Goal: Obtain resource: Download file/media

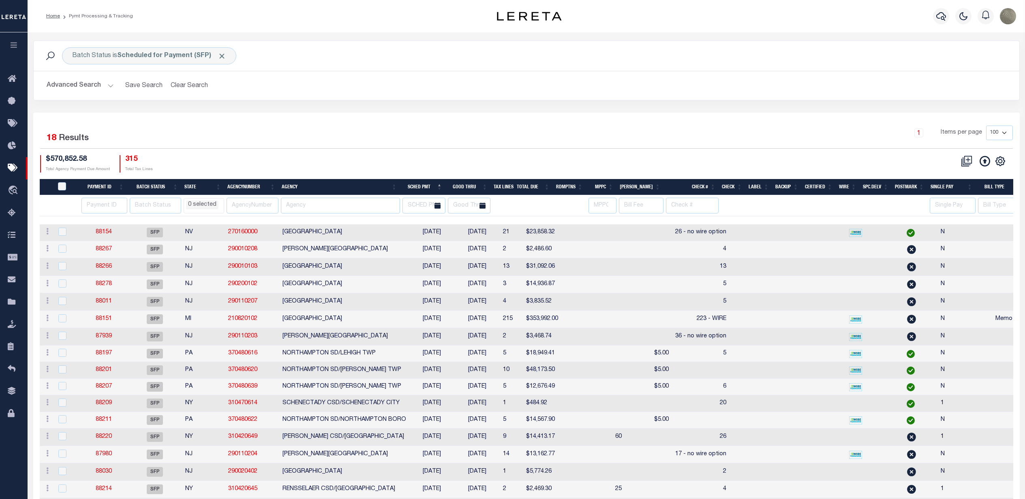
select select
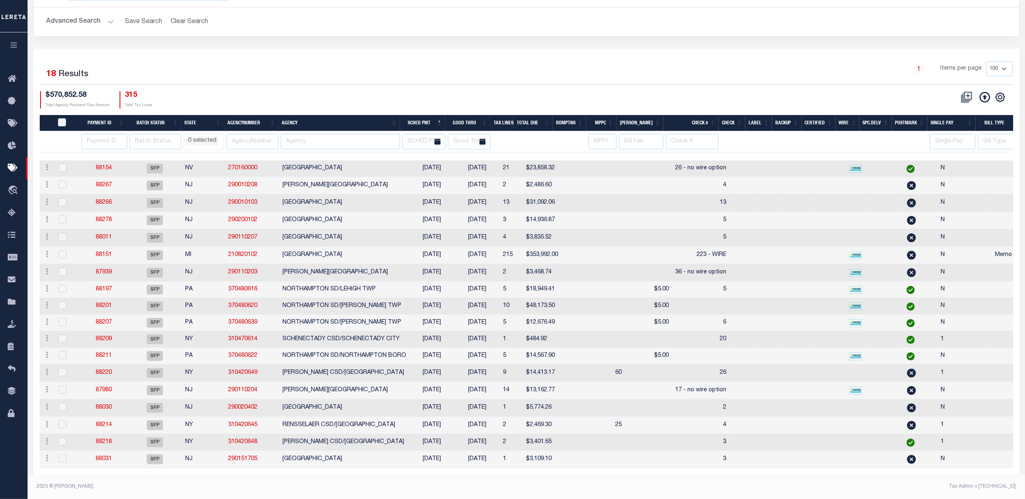
scroll to position [78, 0]
click at [401, 73] on div "1 Selected 18 Results 1 Items per page 100 200 500 1000 $570,852.58 Total Agenc…" at bounding box center [527, 85] width 986 height 47
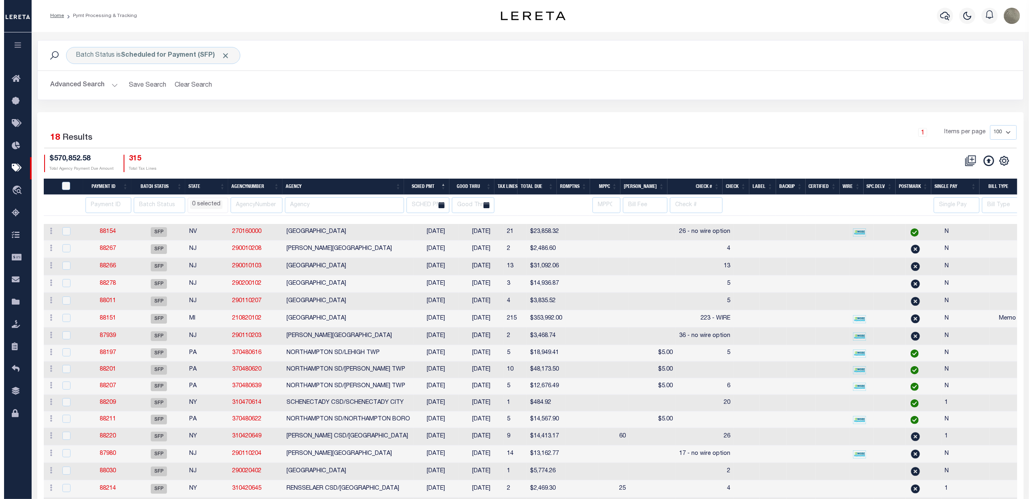
scroll to position [0, 0]
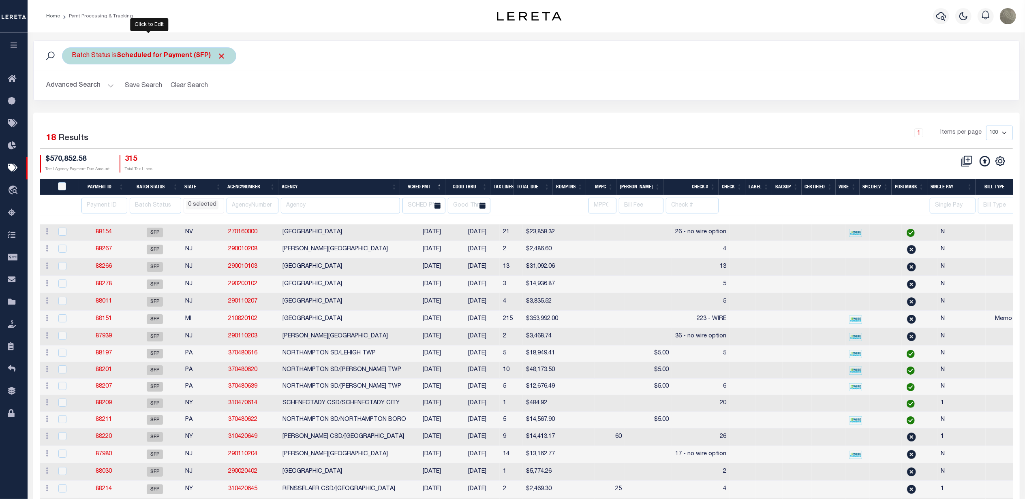
click at [115, 54] on div "Batch Status is Scheduled for Payment (SFP)" at bounding box center [149, 55] width 174 height 17
drag, startPoint x: 105, startPoint y: 92, endPoint x: 103, endPoint y: 102, distance: 10.0
click at [105, 92] on select "Awaiting Funds (AWF) Cleared and Complete (CAC) New Check Needed (NCN) Payment …" at bounding box center [132, 95] width 119 height 15
select select "RSR"
click at [73, 88] on select "Awaiting Funds (AWF) Cleared and Complete (CAC) New Check Needed (NCN) Payment …" at bounding box center [132, 95] width 119 height 15
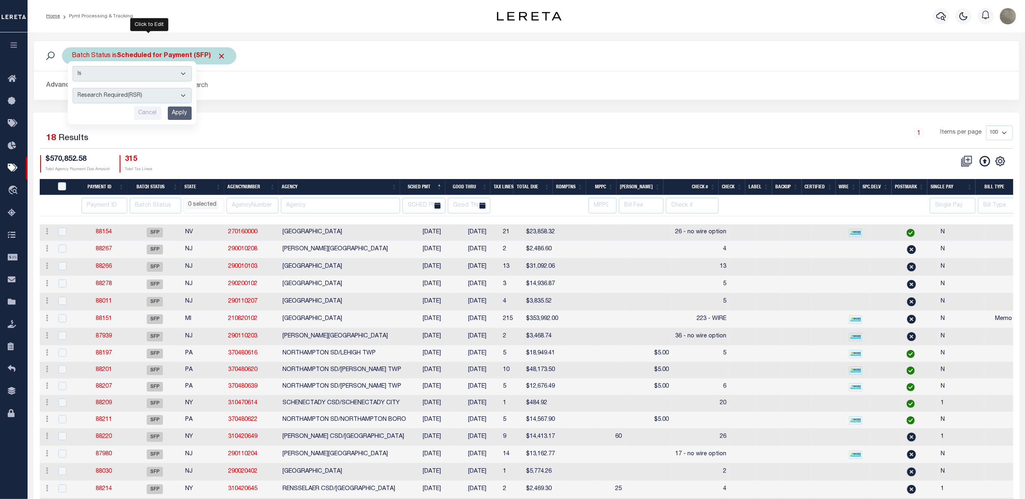
click at [182, 112] on input "Apply" at bounding box center [180, 113] width 24 height 13
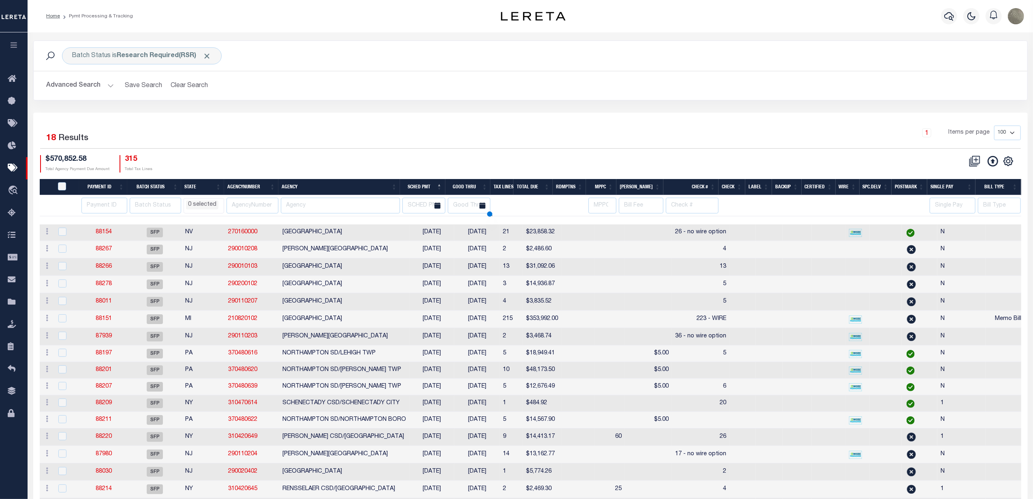
select select
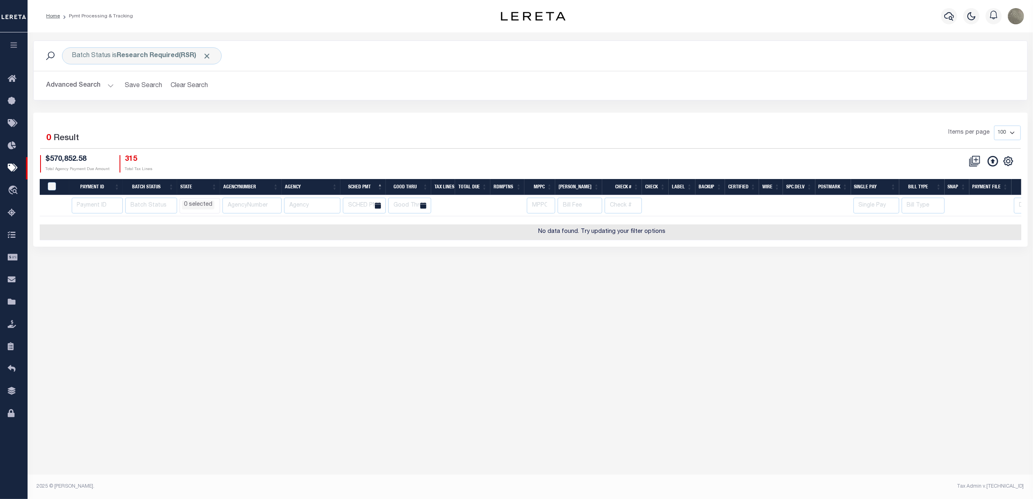
scroll to position [0, 143]
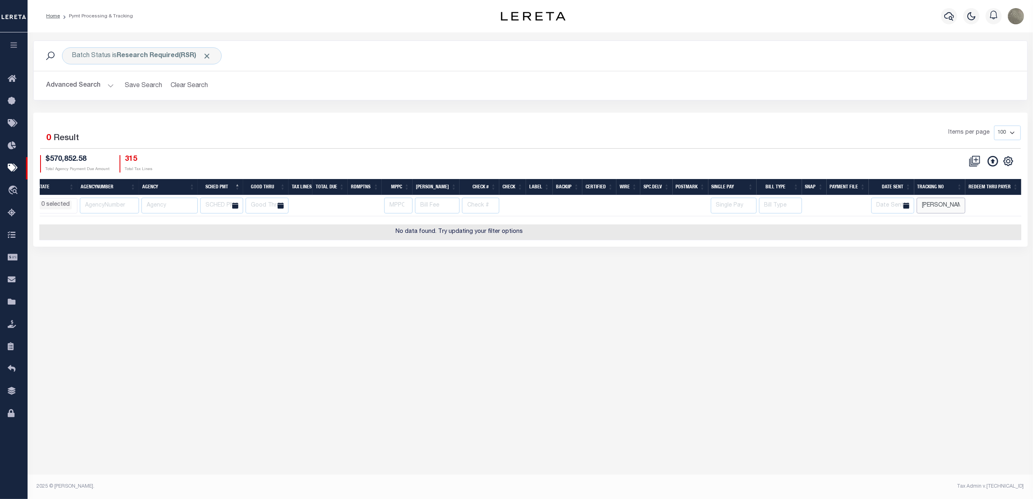
click at [930, 208] on input "[PERSON_NAME]" at bounding box center [941, 206] width 49 height 16
click at [833, 131] on div "Items per page 100 200 500 1000" at bounding box center [654, 136] width 733 height 21
select select
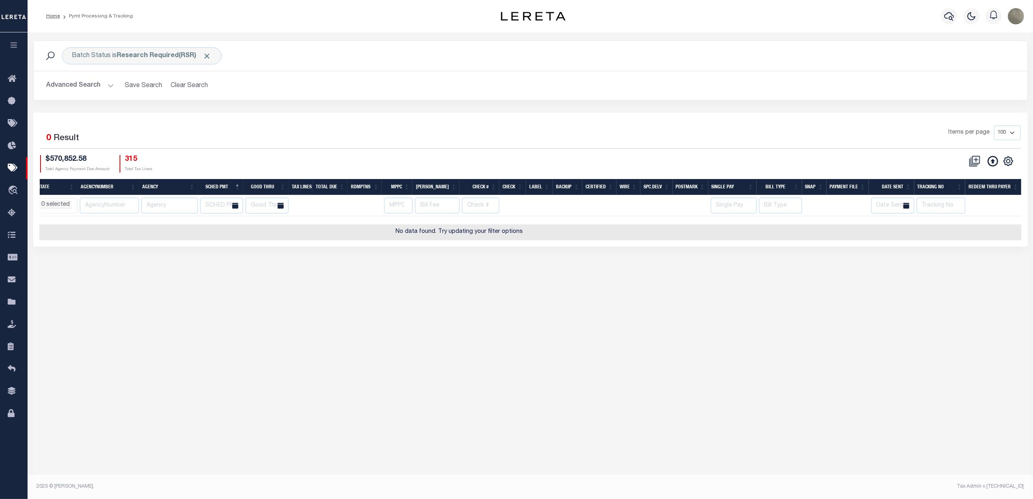
scroll to position [0, 0]
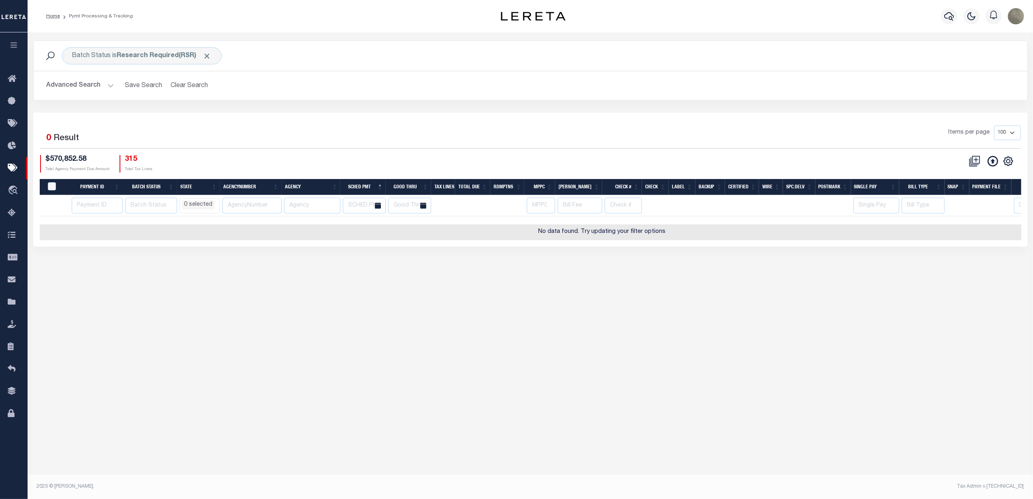
drag, startPoint x: 490, startPoint y: 226, endPoint x: 234, endPoint y: 219, distance: 255.9
click at [381, 226] on td "No data found. Try updating your filter options" at bounding box center [602, 233] width 1125 height 16
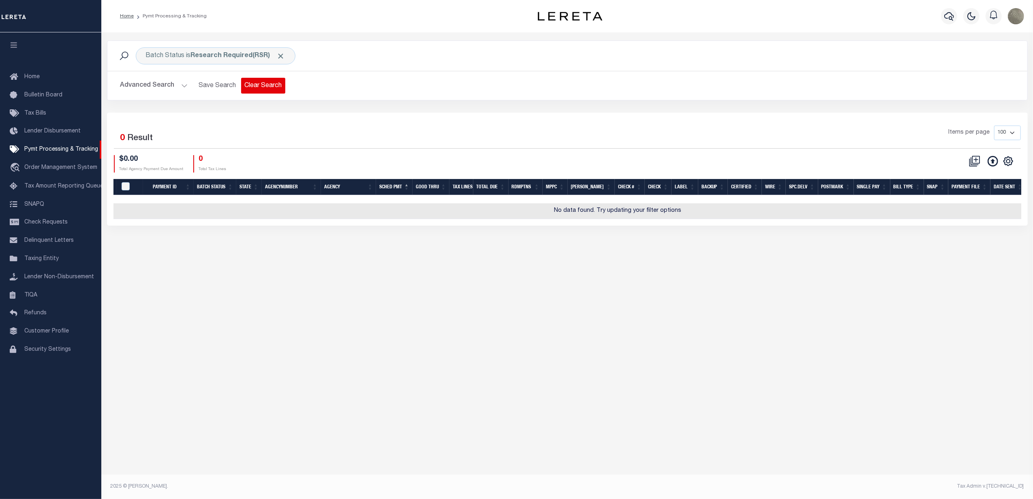
click at [251, 88] on button "Clear Search" at bounding box center [263, 86] width 44 height 16
click at [342, 125] on div "Selected 0 Result Items per page 100 200 500 1000 $0.00 0" at bounding box center [567, 169] width 921 height 113
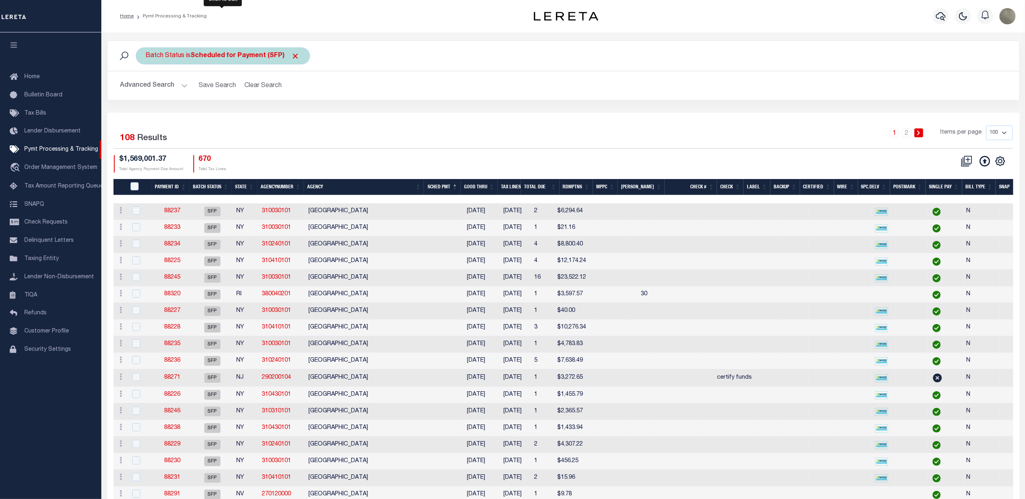
click at [224, 57] on b "Scheduled for Payment (SFP)" at bounding box center [245, 56] width 109 height 6
click at [190, 98] on select "Awaiting Funds (AWF) Cleared and Complete (CAC) New Check Needed (NCN) Payment …" at bounding box center [205, 95] width 119 height 15
select select "RSR"
click at [146, 88] on select "Awaiting Funds (AWF) Cleared and Complete (CAC) New Check Needed (NCN) Payment …" at bounding box center [205, 95] width 119 height 15
click at [255, 110] on input "Apply" at bounding box center [254, 113] width 24 height 13
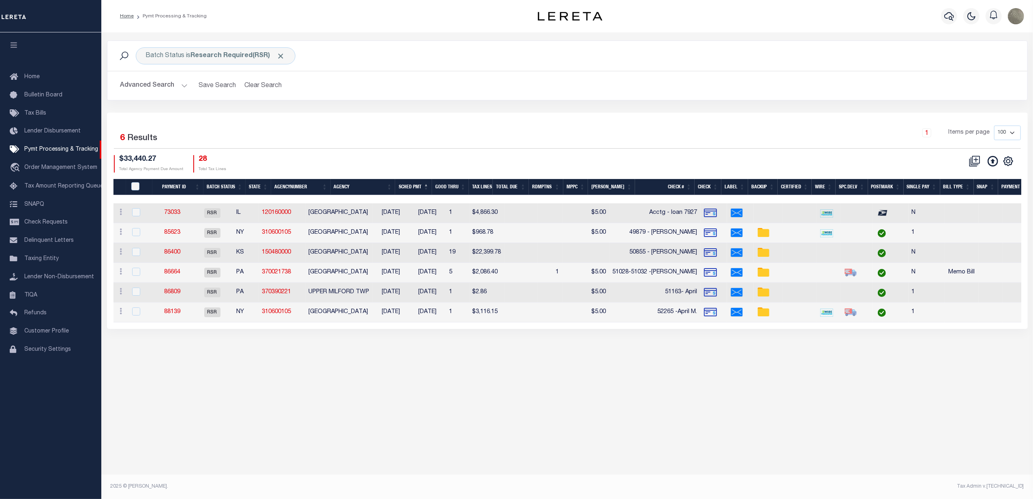
drag, startPoint x: 707, startPoint y: 124, endPoint x: 719, endPoint y: 118, distance: 12.9
click at [709, 123] on div "Selected 6 Results 1 Items per page 100 200 500 1000 $33,440.27 28" at bounding box center [567, 221] width 921 height 216
click at [233, 55] on b "Research Required(RSR)" at bounding box center [238, 56] width 94 height 6
select select "RSR"
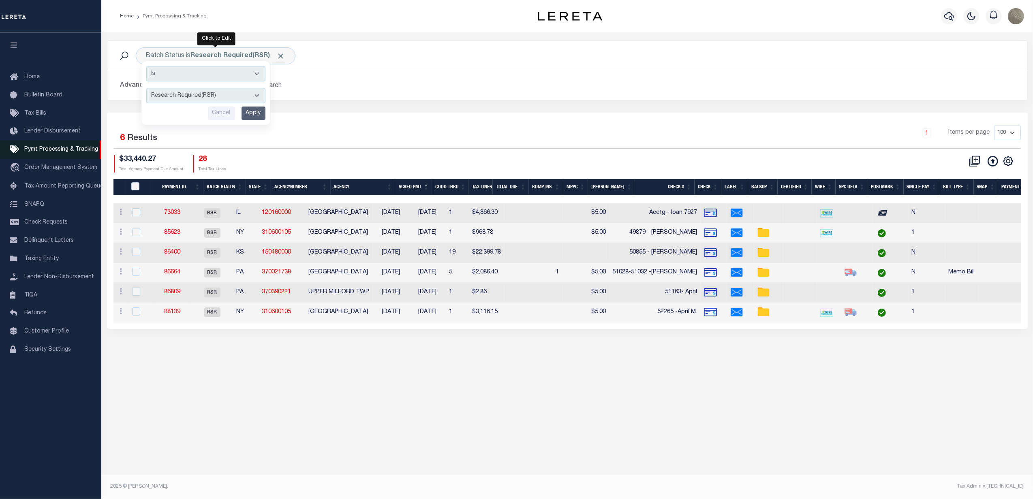
click at [56, 144] on link "Pymt Processing & Tracking" at bounding box center [50, 150] width 101 height 18
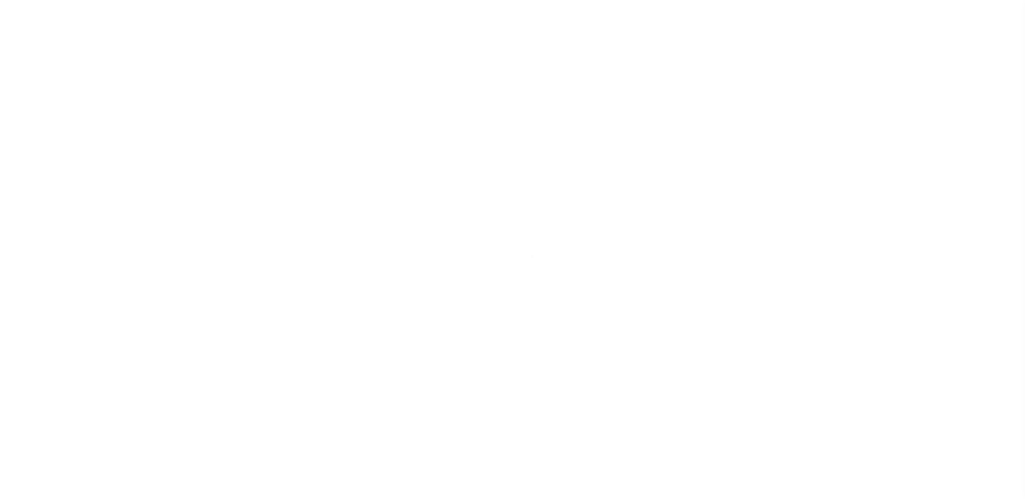
select select
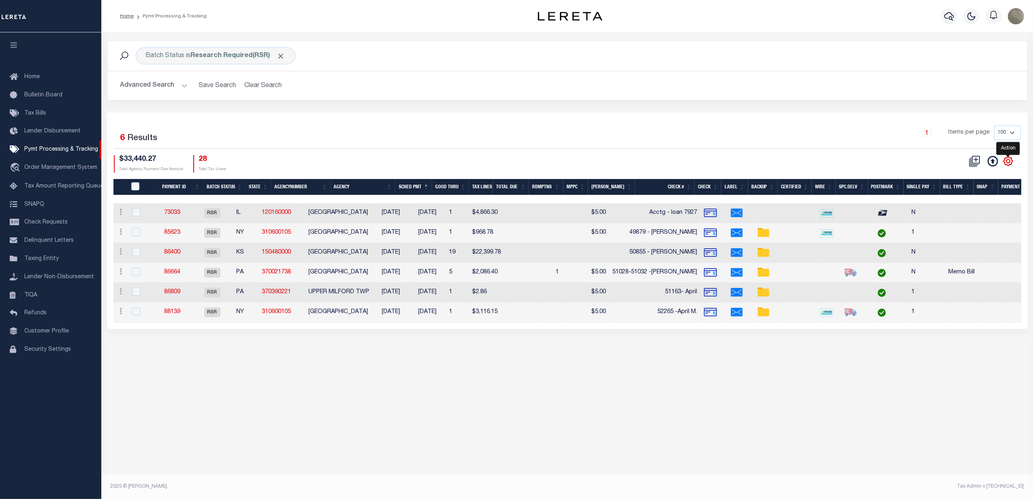
click at [1006, 159] on icon "" at bounding box center [1008, 161] width 9 height 9
click at [962, 223] on span "Show Filter" at bounding box center [959, 221] width 30 height 6
select select
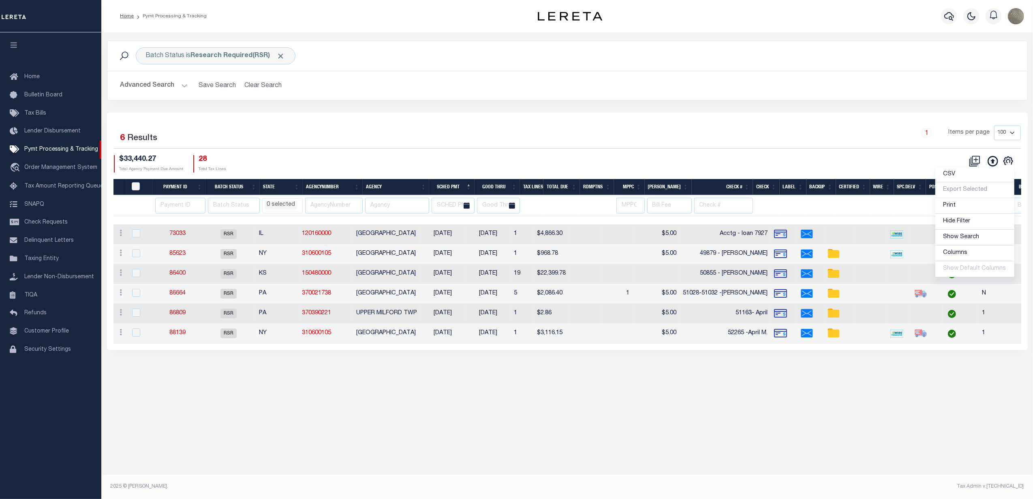
click at [662, 139] on div "1 Items per page 100 200 500 1000" at bounding box center [682, 136] width 677 height 21
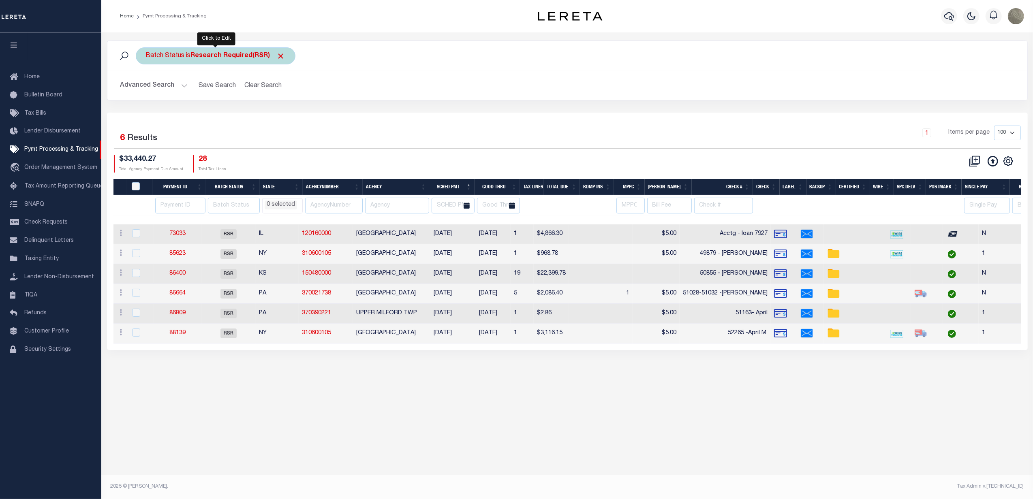
click at [175, 59] on div "Batch Status is Research Required(RSR)" at bounding box center [216, 55] width 160 height 17
click at [182, 90] on select "Awaiting Funds (AWF) Cleared and Complete (CAC) New Check Needed (NCN) Payment …" at bounding box center [205, 95] width 119 height 15
select select "SFP"
click at [146, 88] on select "Awaiting Funds (AWF) Cleared and Complete (CAC) New Check Needed (NCN) Payment …" at bounding box center [205, 95] width 119 height 15
click at [253, 120] on div "Is Contains Awaiting Funds (AWF) Cleared and Complete (CAC) New Check Needed (N…" at bounding box center [205, 93] width 129 height 64
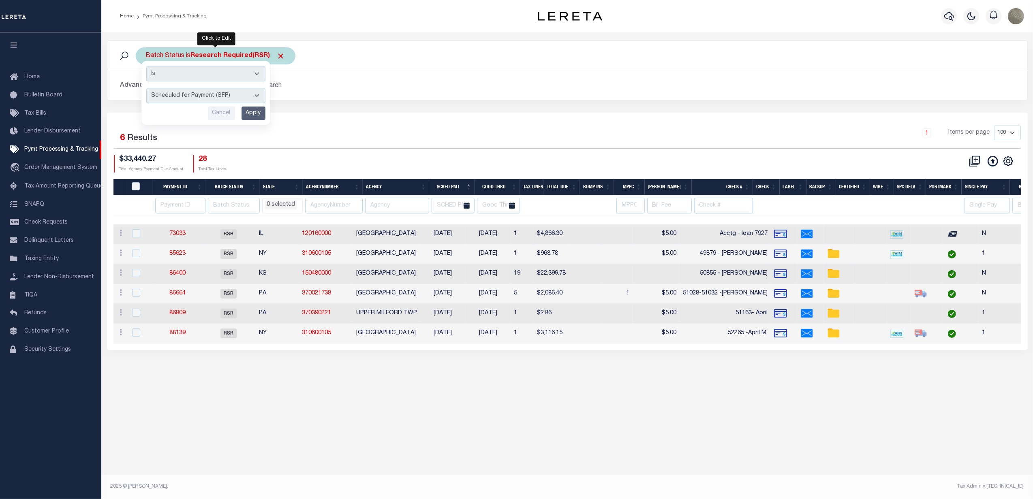
click at [254, 117] on input "Apply" at bounding box center [254, 113] width 24 height 13
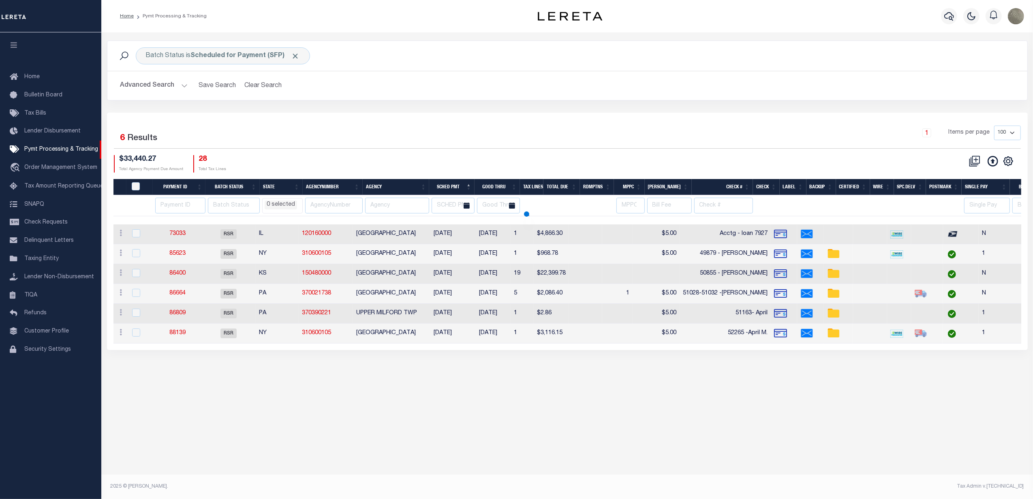
drag, startPoint x: 349, startPoint y: 146, endPoint x: 347, endPoint y: 162, distance: 15.9
click at [350, 147] on div "1 Items per page 100 200 500 1000" at bounding box center [682, 136] width 677 height 21
select select
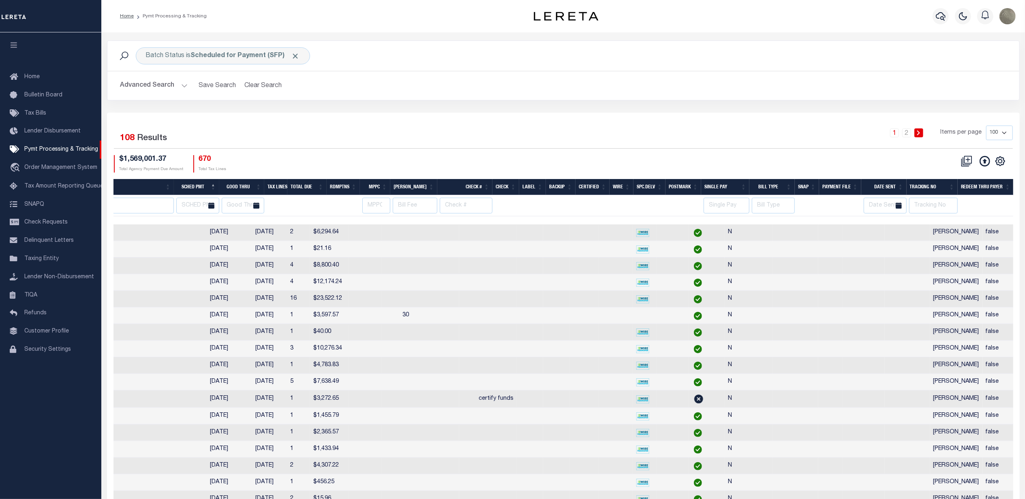
scroll to position [0, 309]
click at [944, 187] on th "Tracking No" at bounding box center [932, 187] width 51 height 17
select select
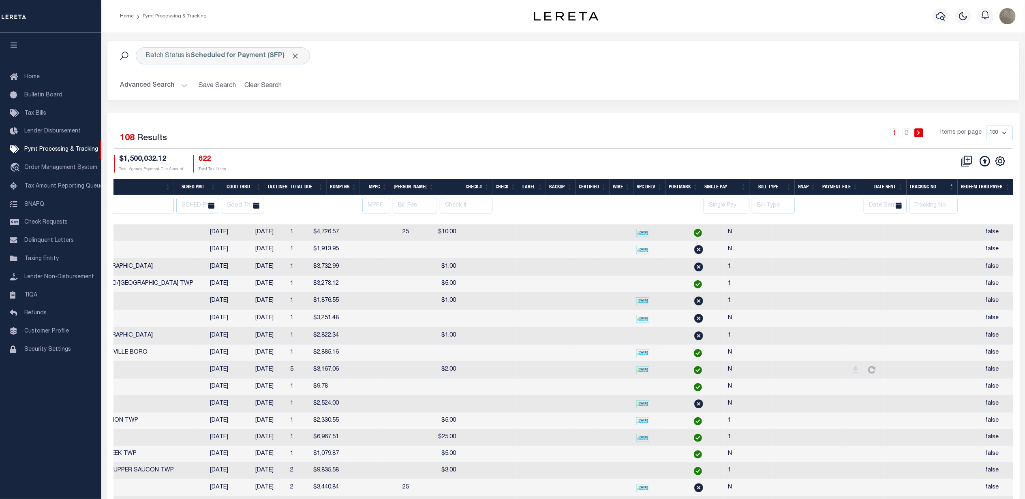
click at [688, 155] on div "Selected 108 Results 1 2 Items per page 100 200 500 1000 $1,500,032.12 Total Ag…" at bounding box center [563, 149] width 912 height 47
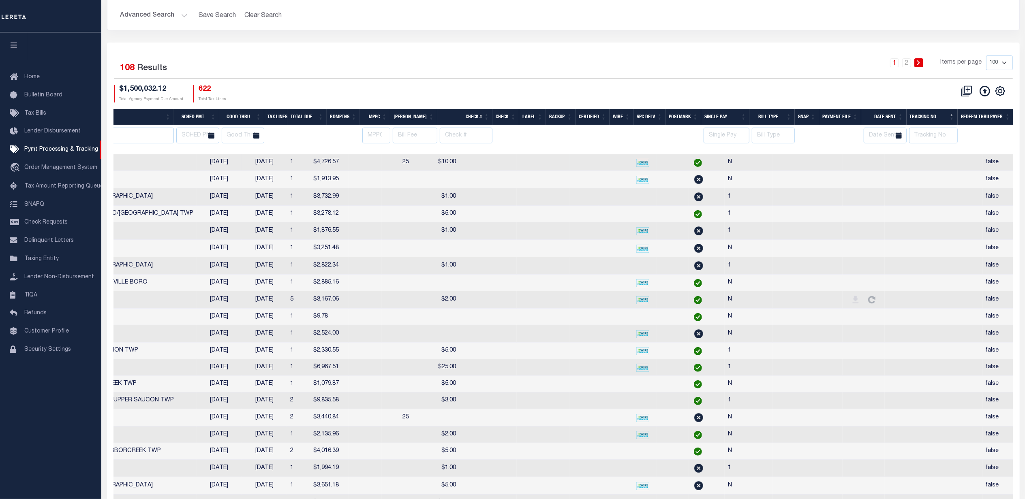
scroll to position [275, 0]
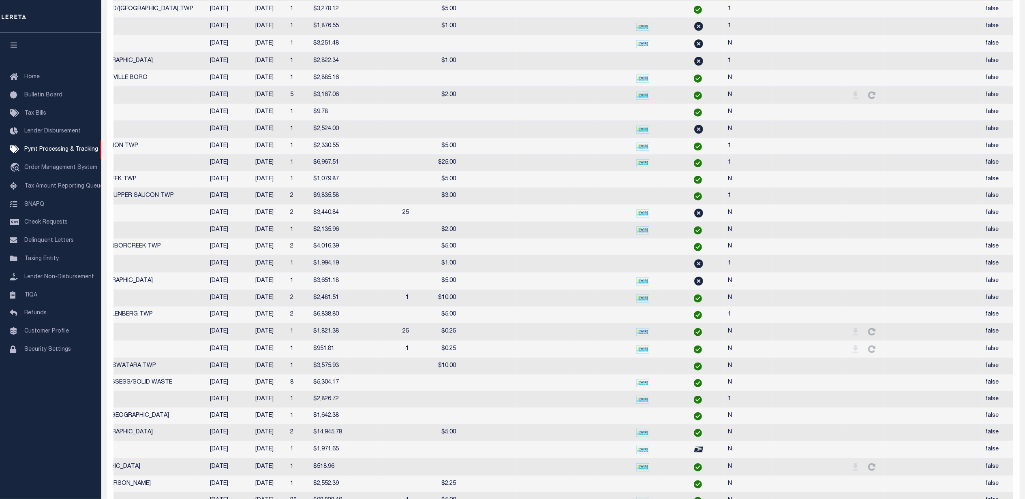
select select
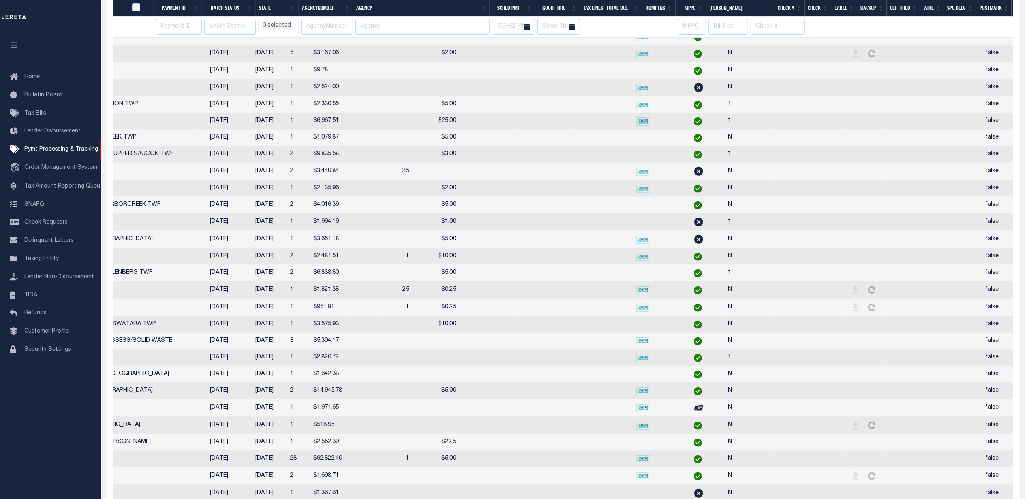
scroll to position [0, 309]
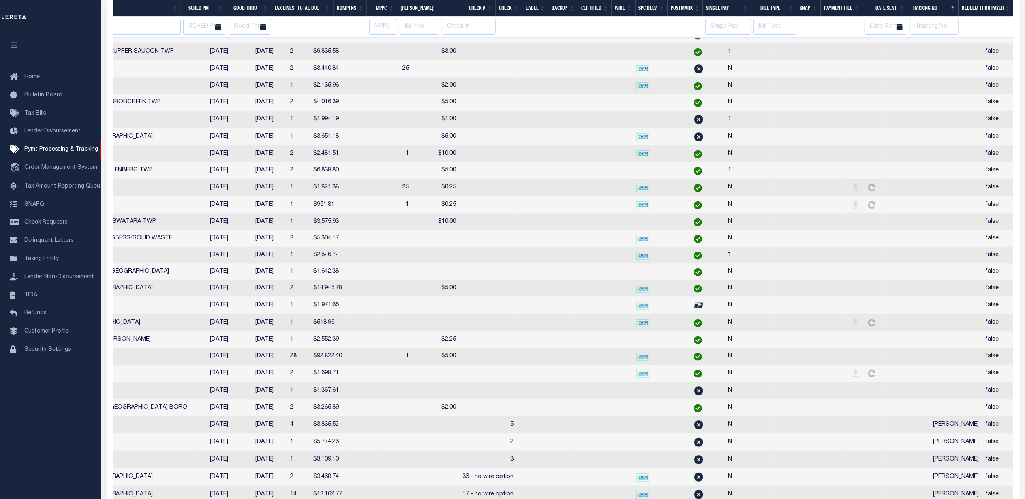
select select
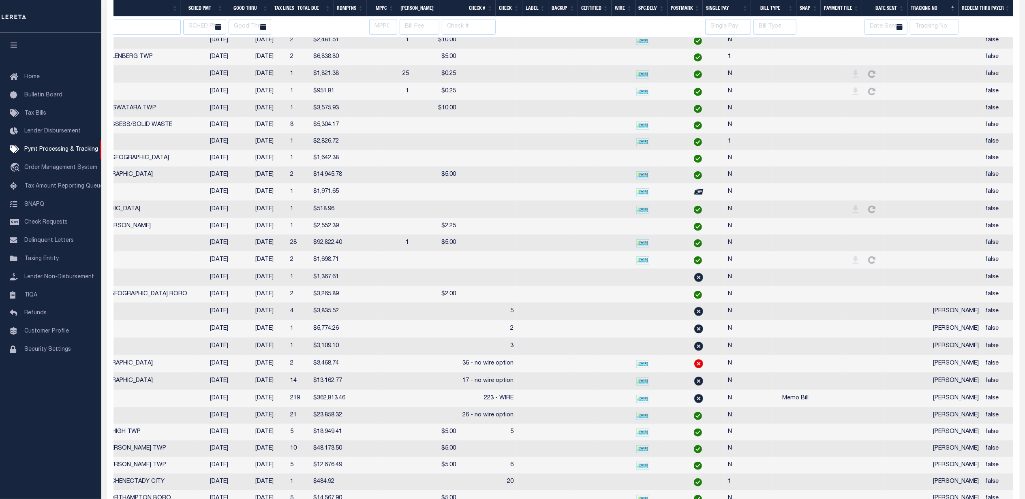
select select
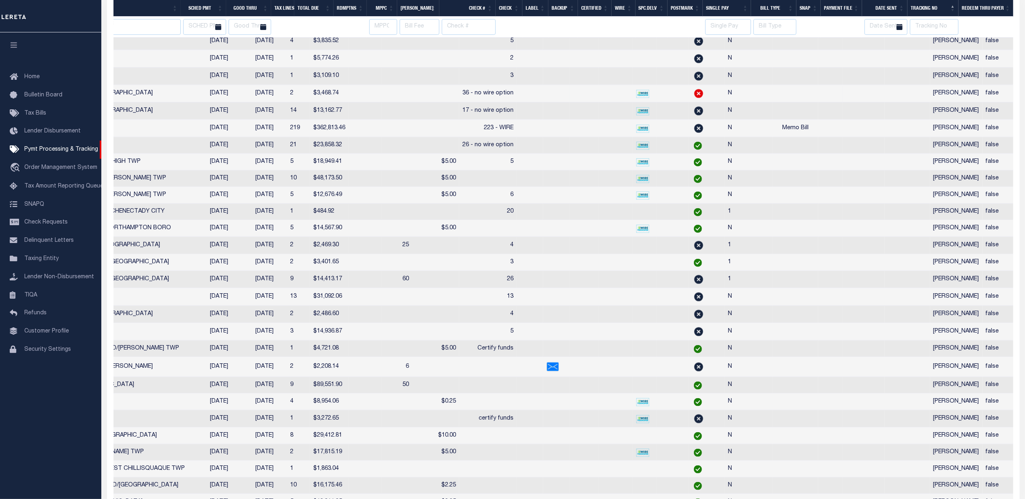
select select
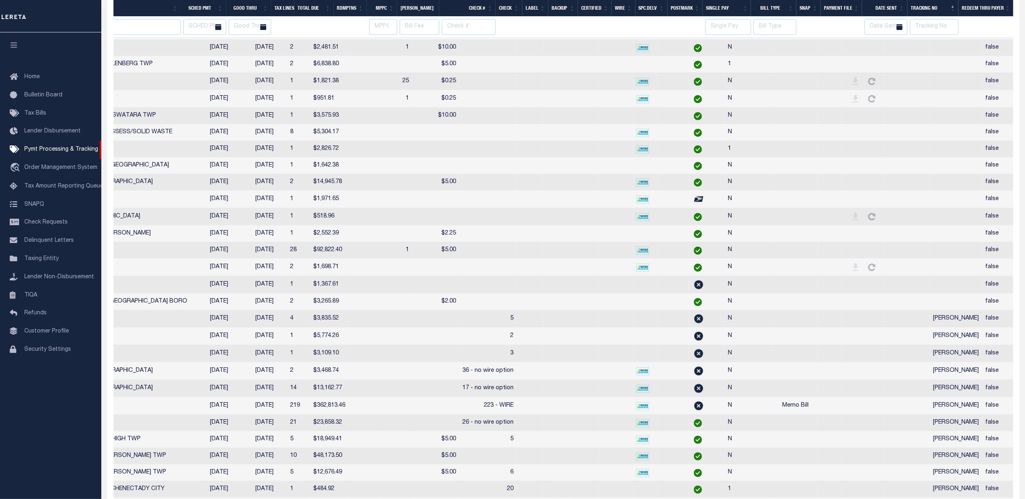
select select
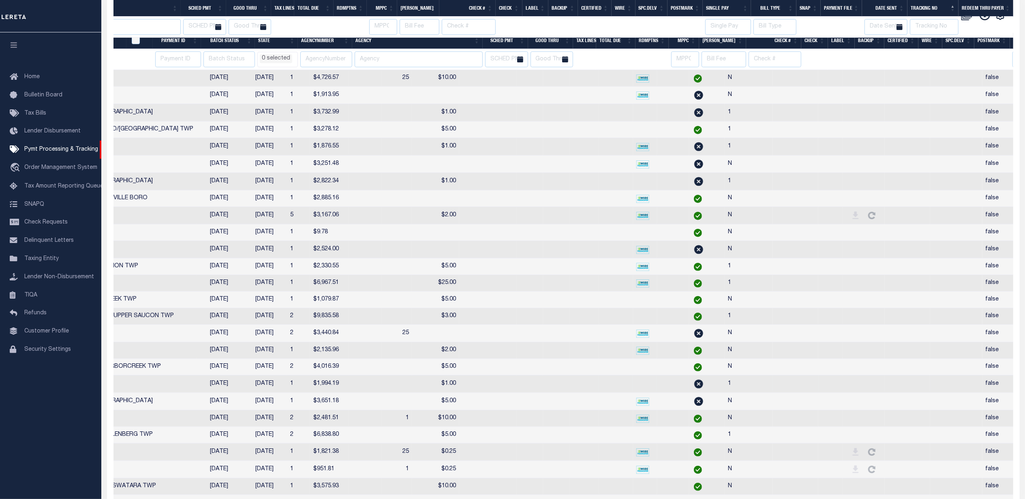
select select
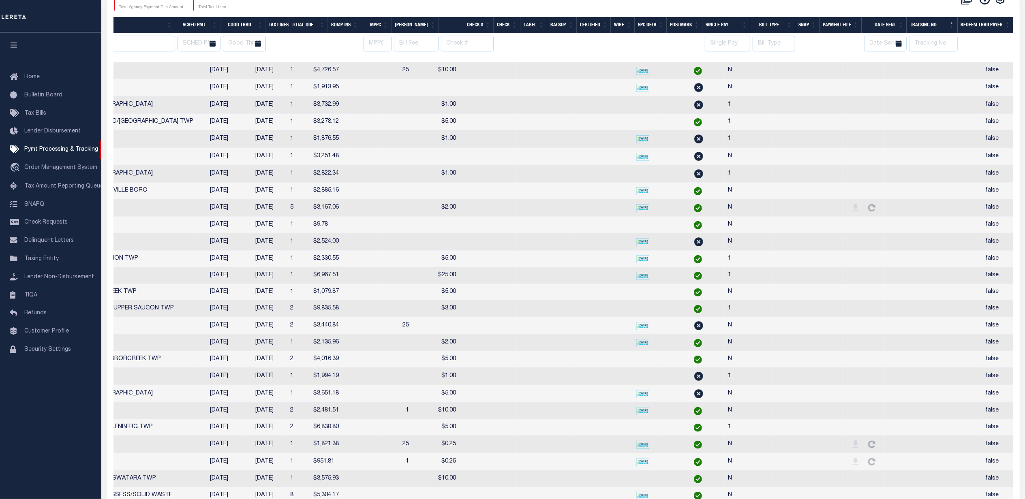
select select
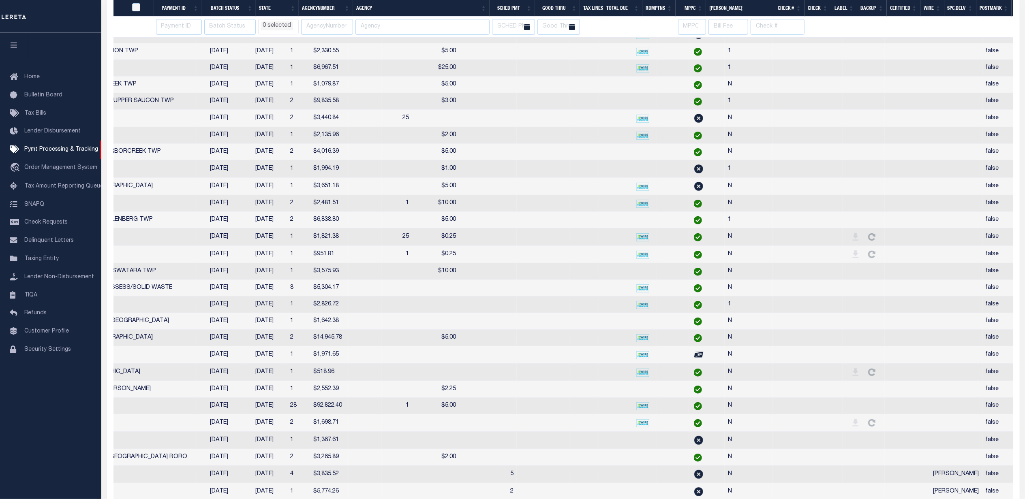
scroll to position [0, 0]
select select
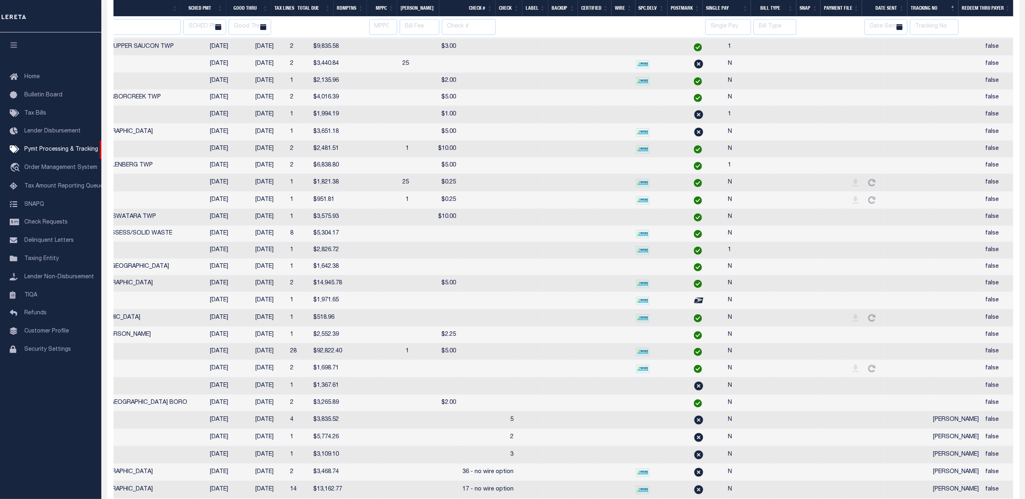
select select
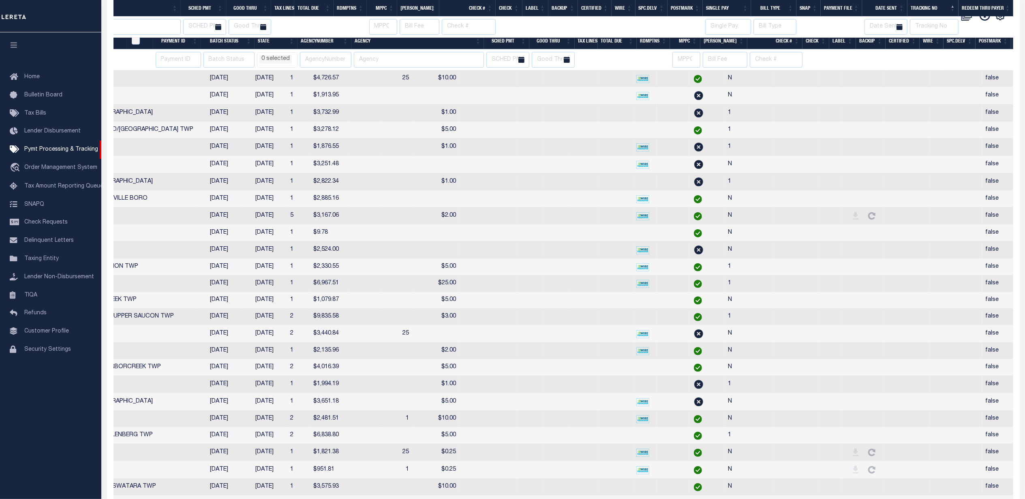
scroll to position [0, 309]
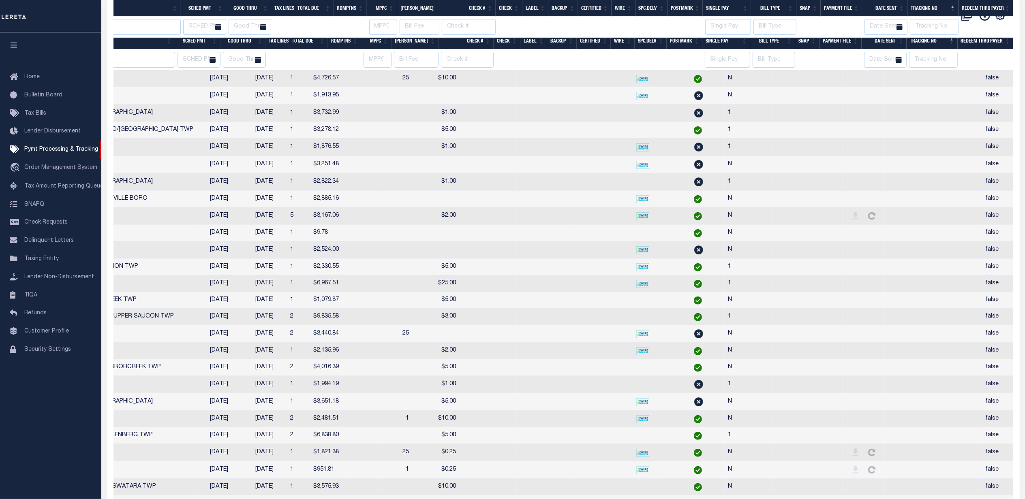
select select
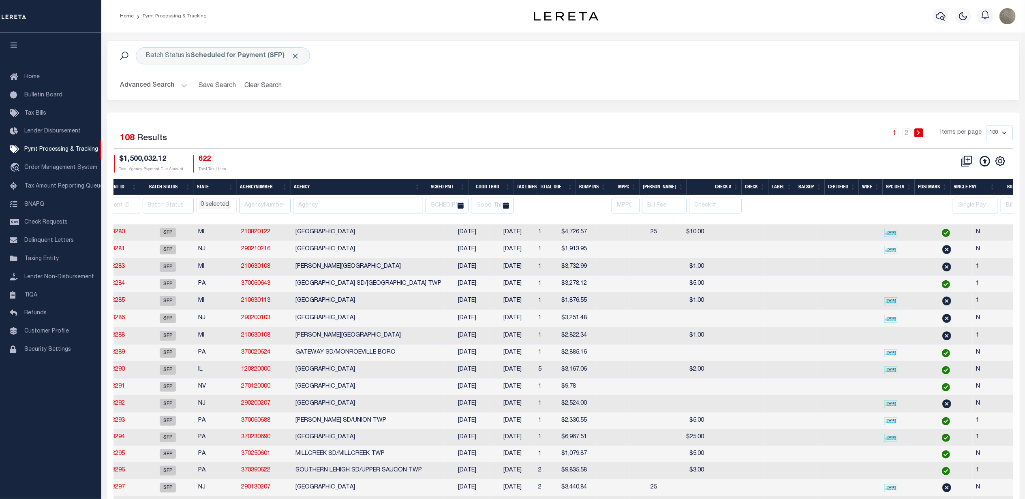
scroll to position [0, 0]
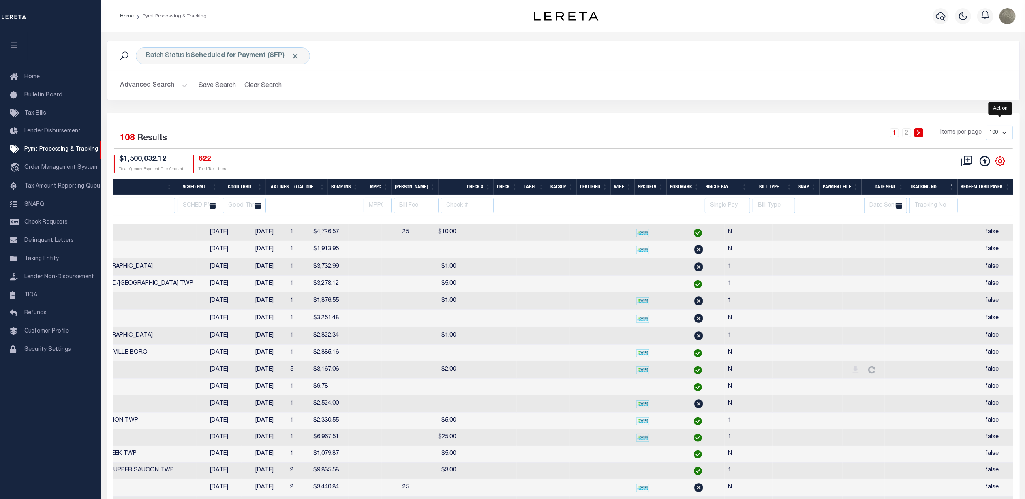
click at [1004, 163] on icon "" at bounding box center [1000, 161] width 11 height 11
click at [965, 177] on link "CSV" at bounding box center [966, 175] width 79 height 16
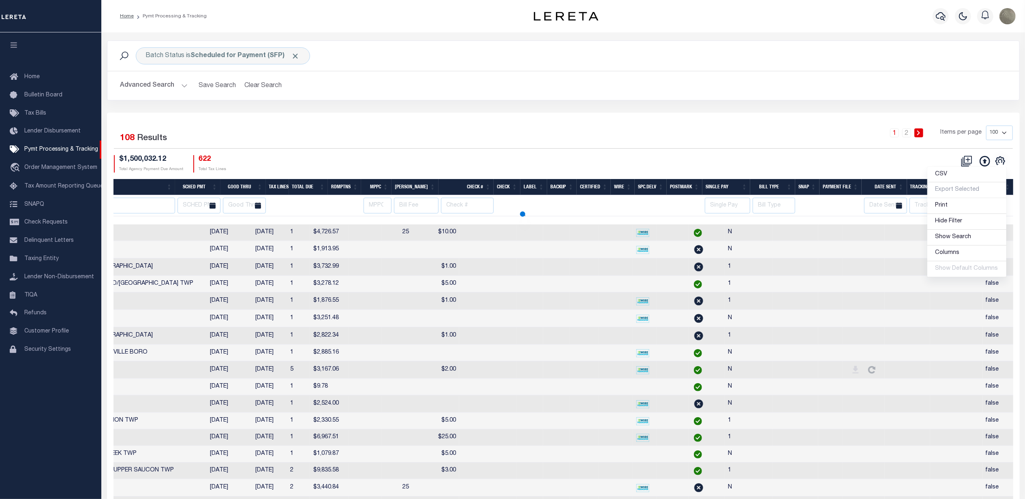
select select
